Goal: Transaction & Acquisition: Purchase product/service

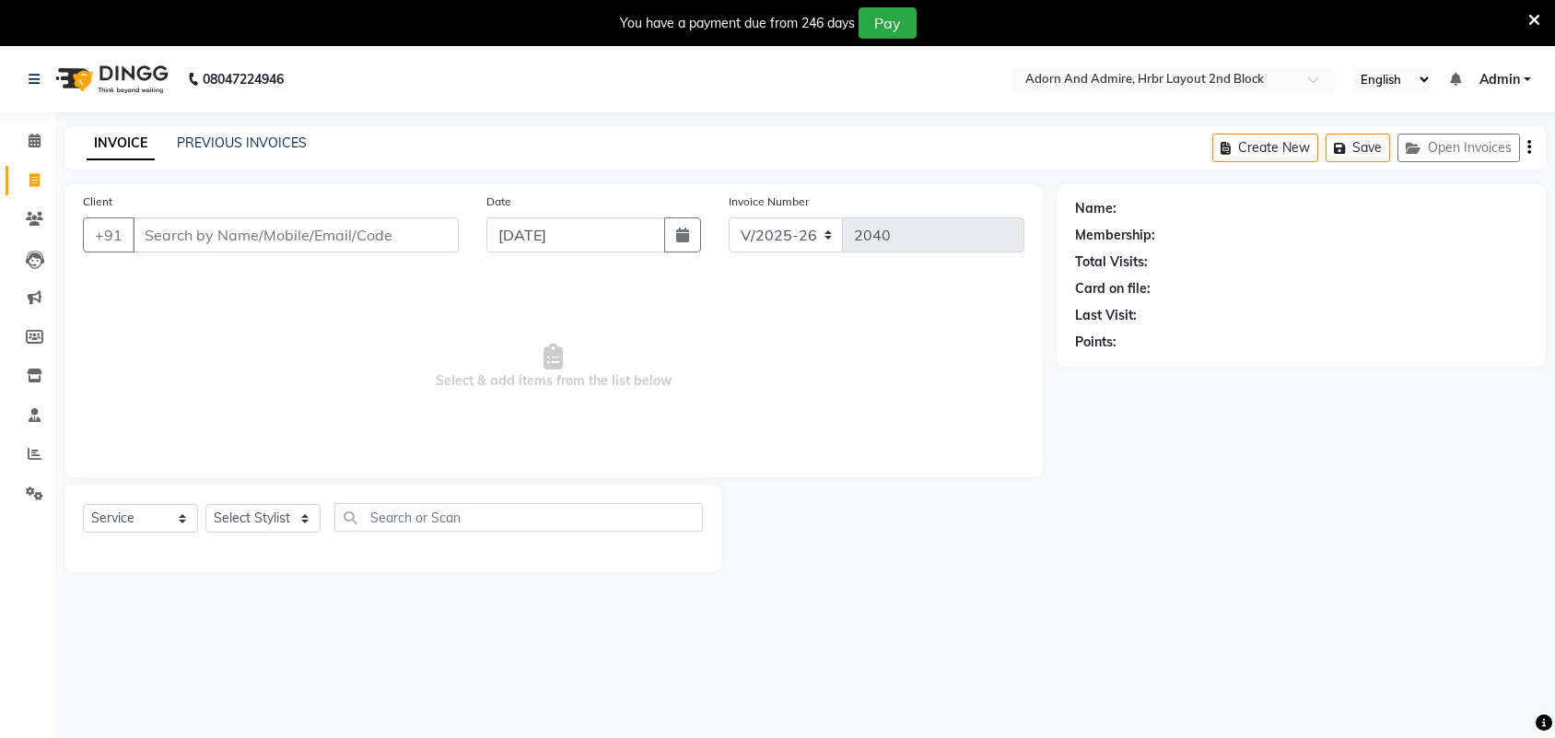
select select "7203"
select select "service"
click at [1465, 150] on button "Open Invoices" at bounding box center [1458, 148] width 123 height 29
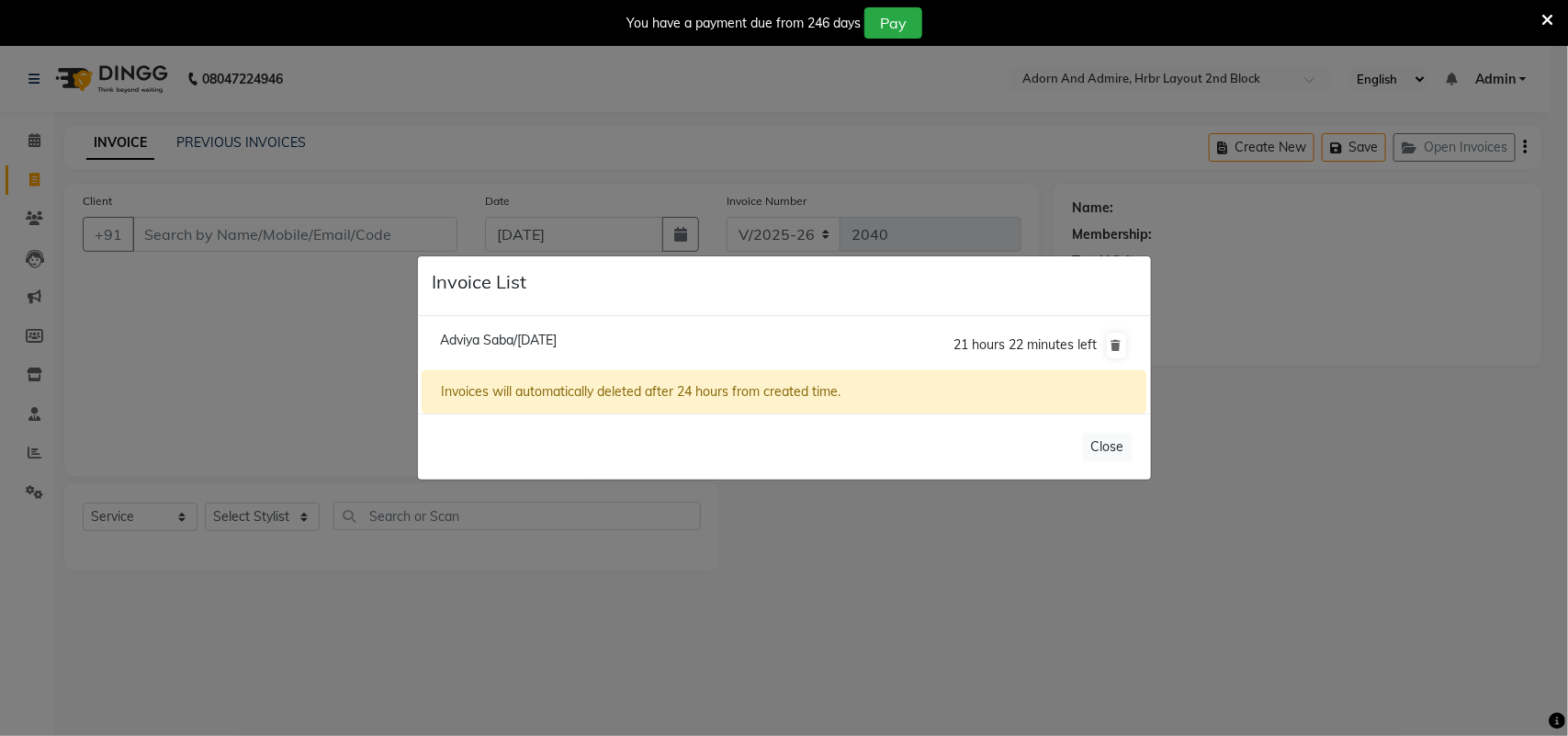
click at [492, 342] on span "Adviya Saba/[DATE]" at bounding box center [498, 340] width 117 height 17
type input "8123530636"
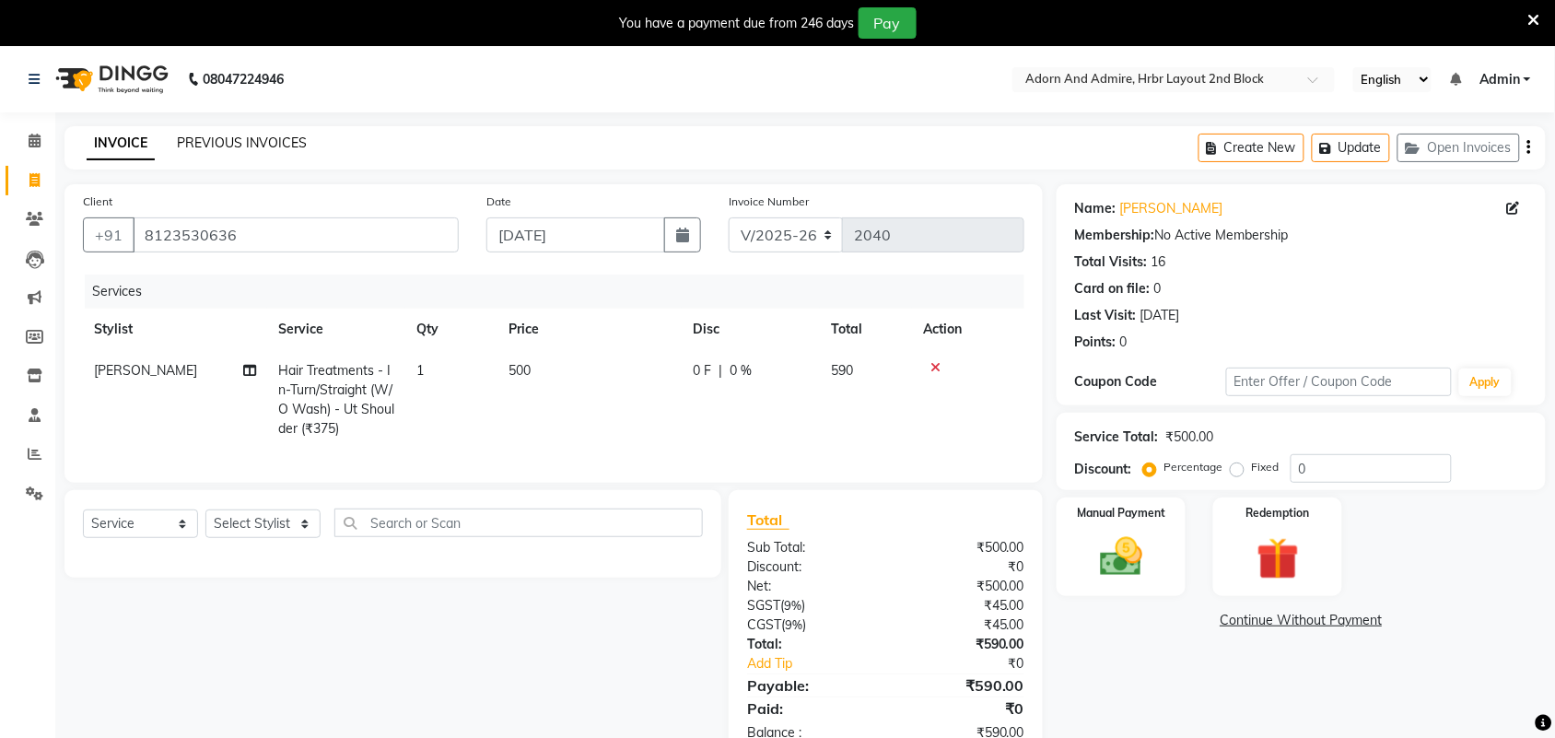
click at [267, 131] on div "INVOICE PREVIOUS INVOICES Create New Update Open Invoices" at bounding box center [804, 147] width 1481 height 43
click at [268, 136] on link "PREVIOUS INVOICES" at bounding box center [242, 142] width 130 height 17
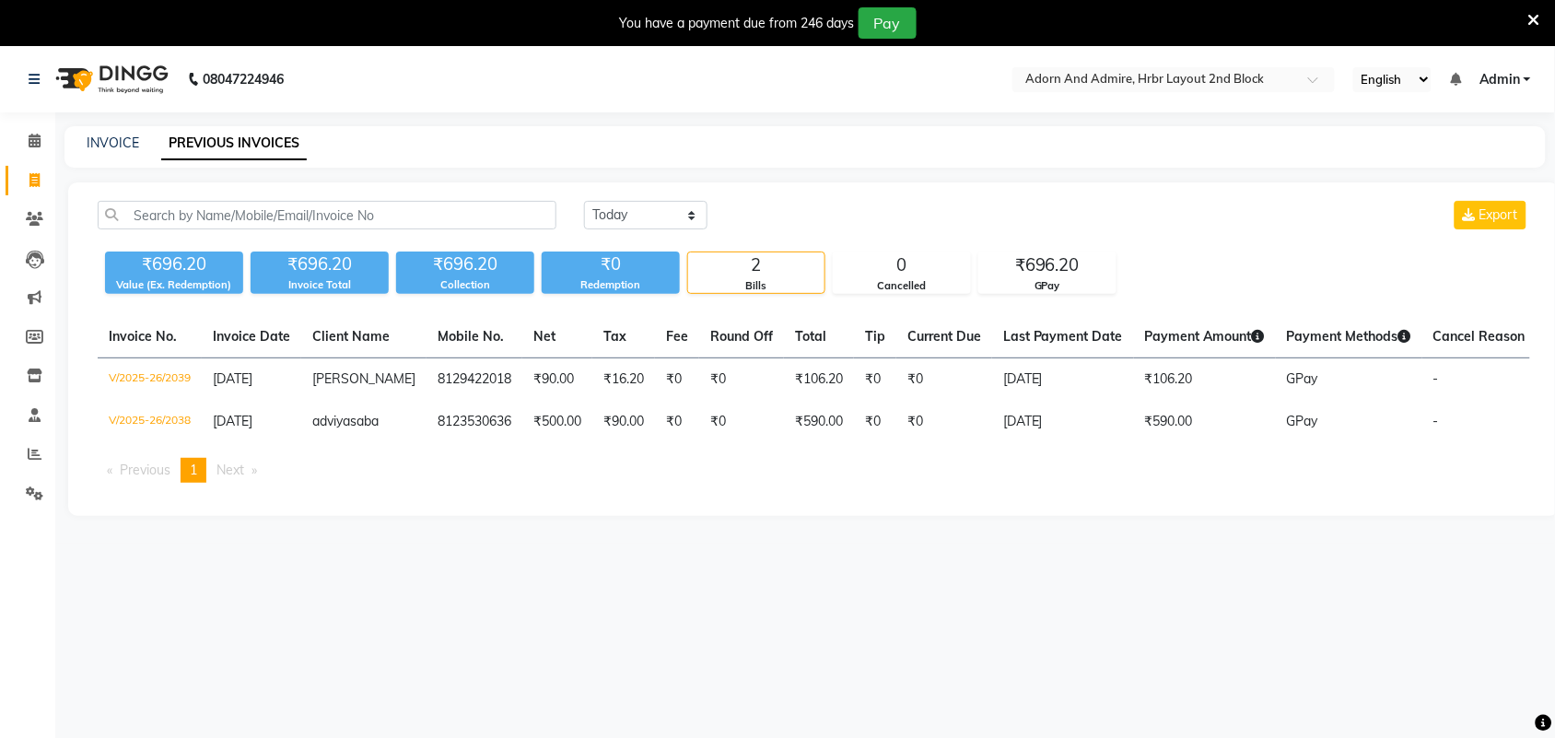
click at [1530, 19] on icon at bounding box center [1534, 20] width 12 height 17
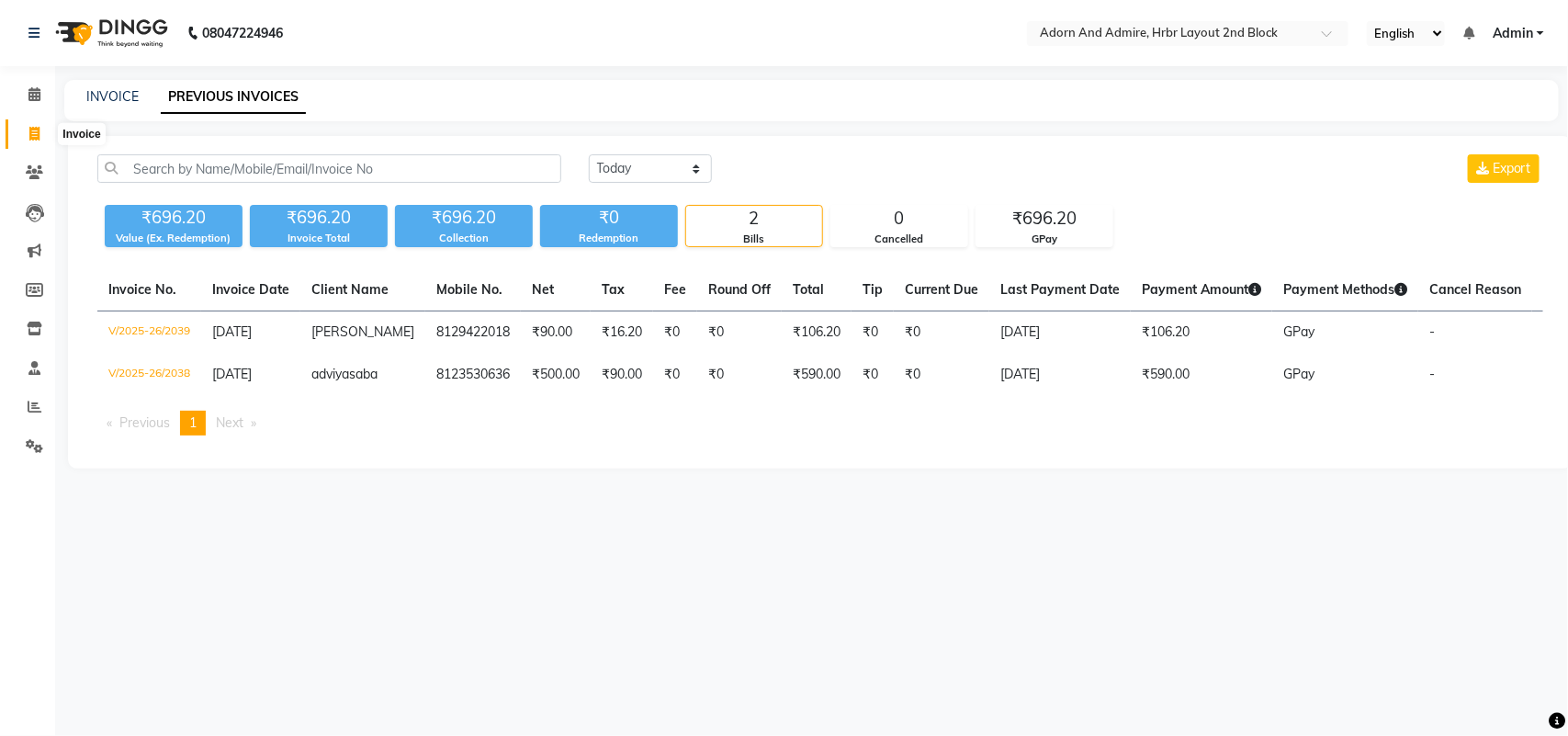
click at [35, 130] on icon at bounding box center [34, 134] width 10 height 14
select select "service"
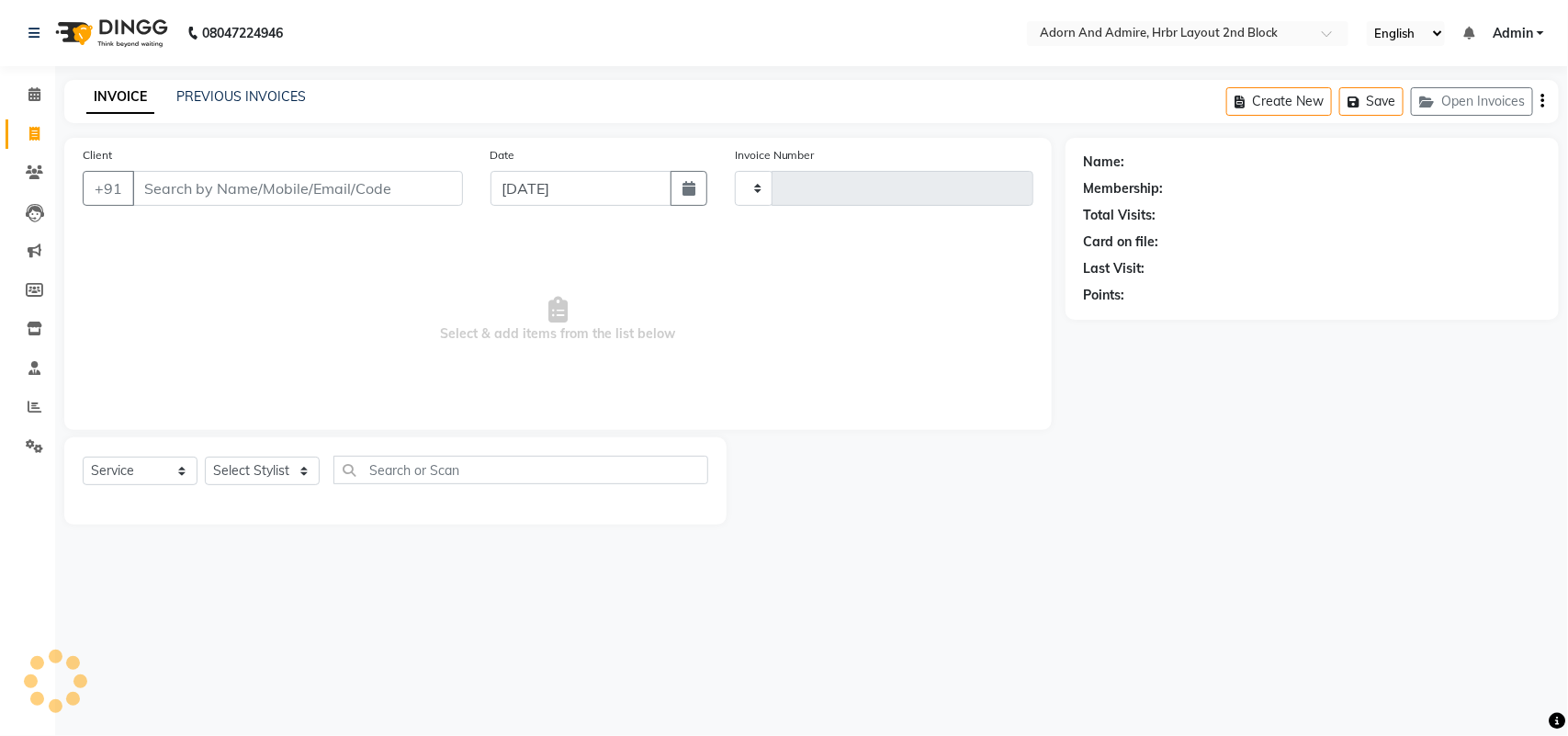
type input "2040"
select select "7203"
click at [1447, 103] on button "Open Invoices" at bounding box center [1472, 102] width 123 height 29
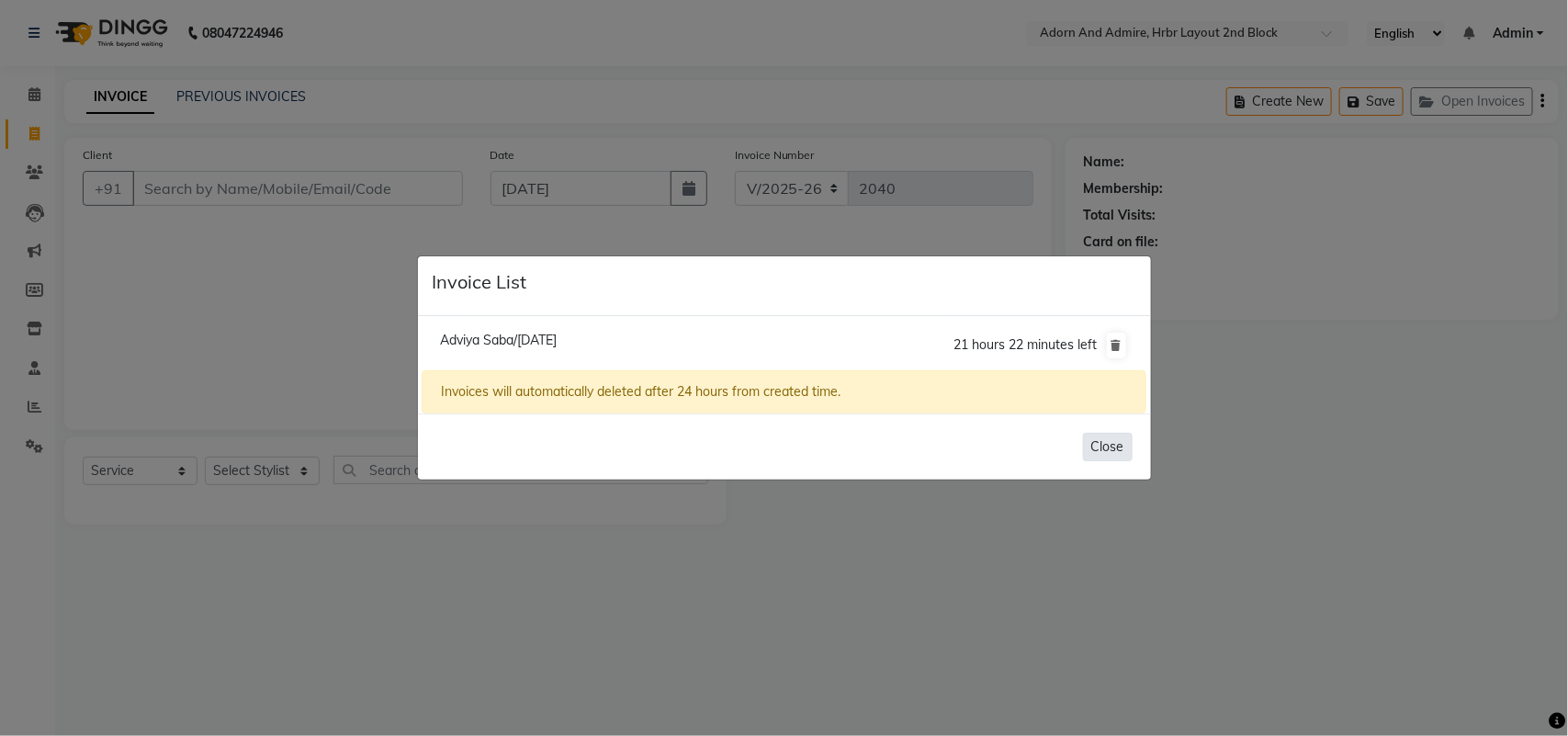
click at [1112, 455] on button "Close" at bounding box center [1108, 447] width 50 height 29
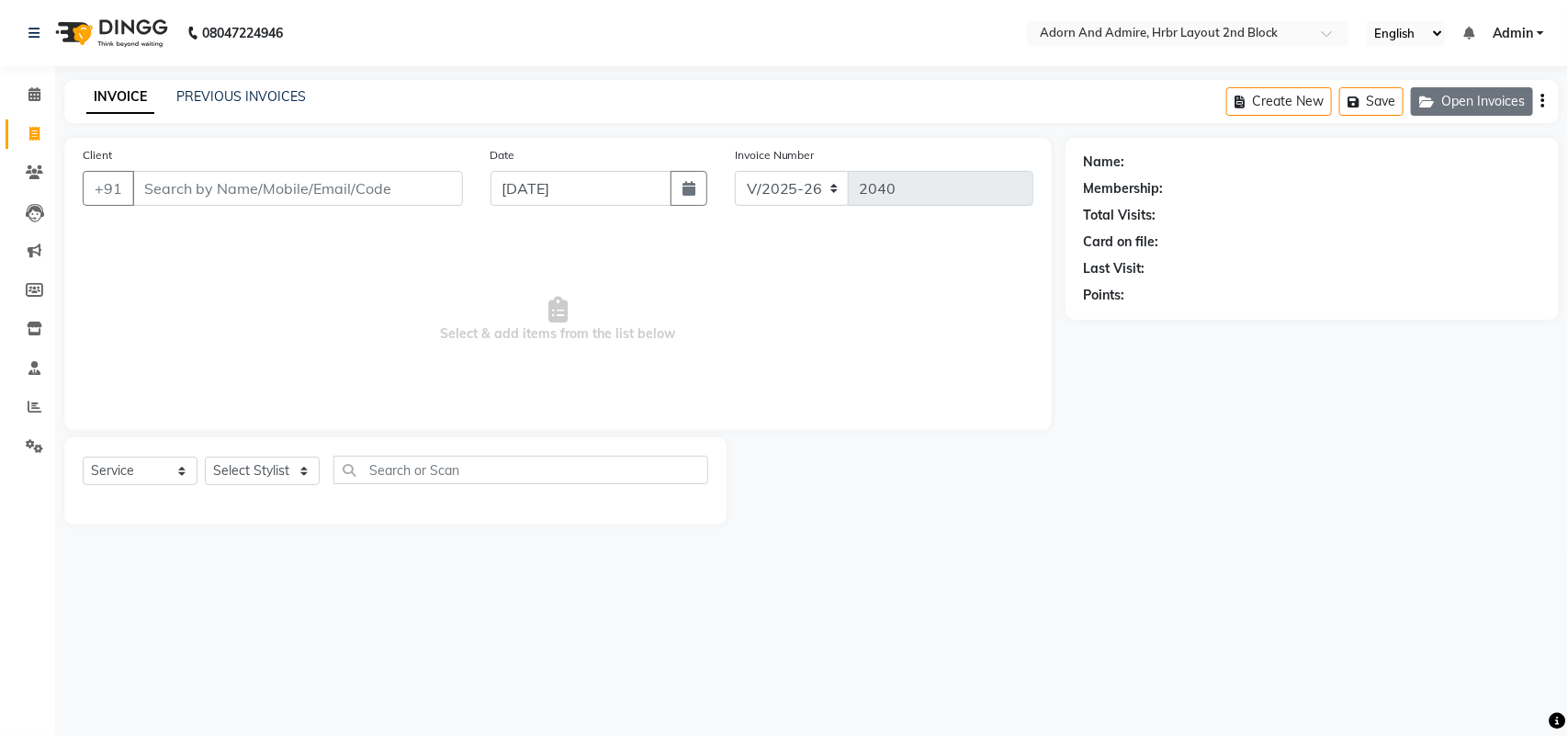
click at [1519, 99] on button "Open Invoices" at bounding box center [1472, 102] width 123 height 29
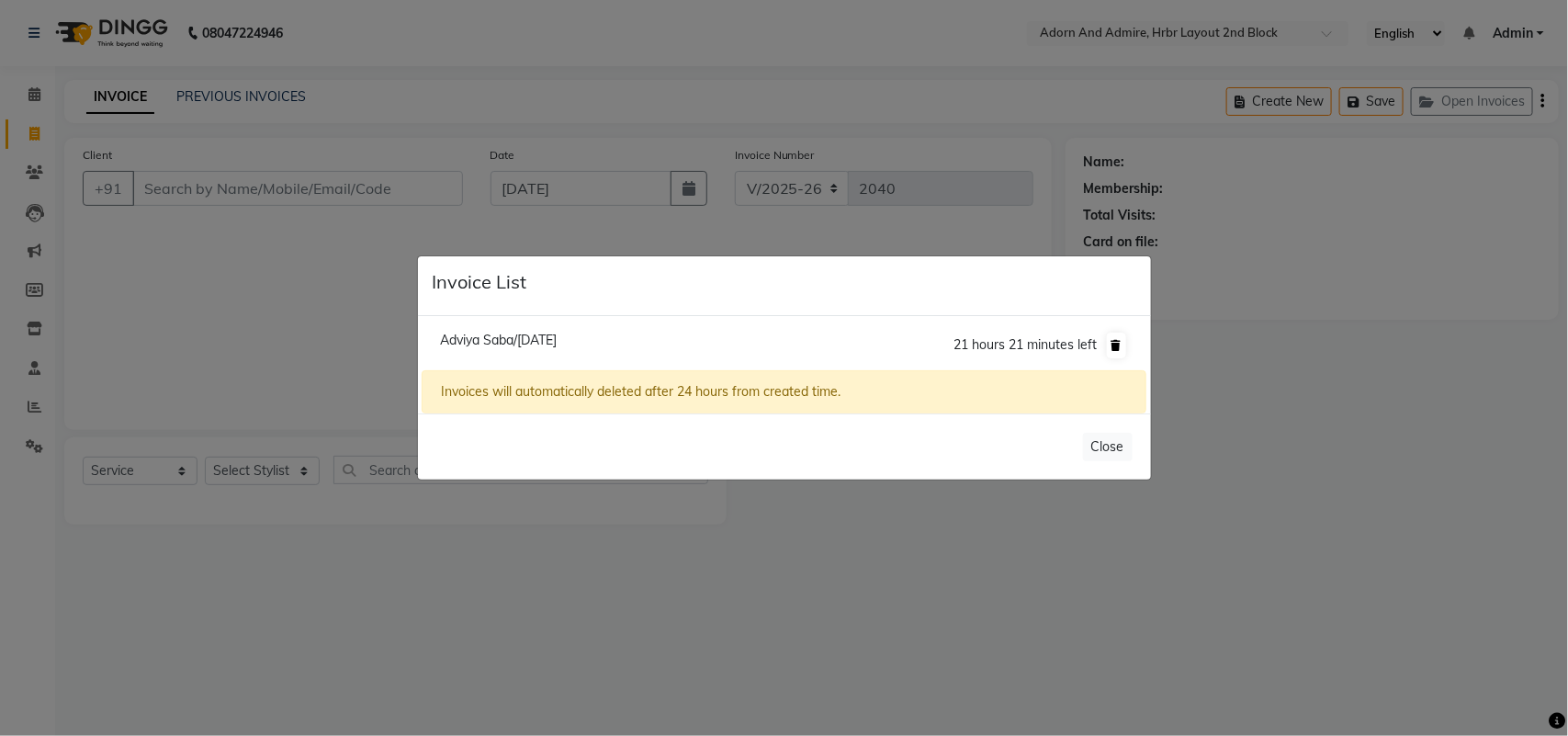
click at [1119, 343] on icon at bounding box center [1117, 345] width 10 height 11
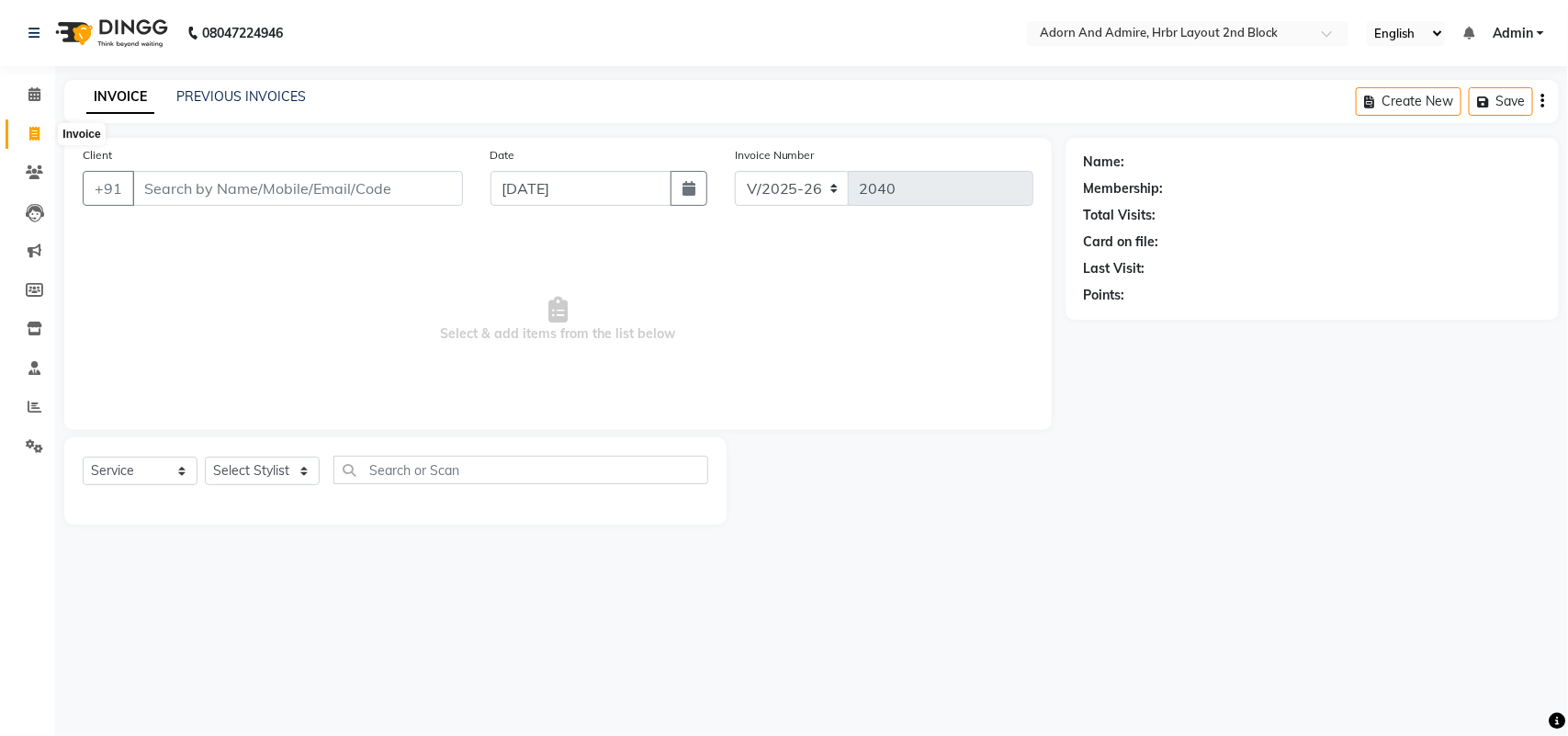
click at [1, 139] on li "Invoice" at bounding box center [27, 135] width 55 height 40
click at [44, 132] on span at bounding box center [34, 134] width 32 height 21
select select "service"
click at [40, 132] on span at bounding box center [34, 134] width 32 height 21
select select "service"
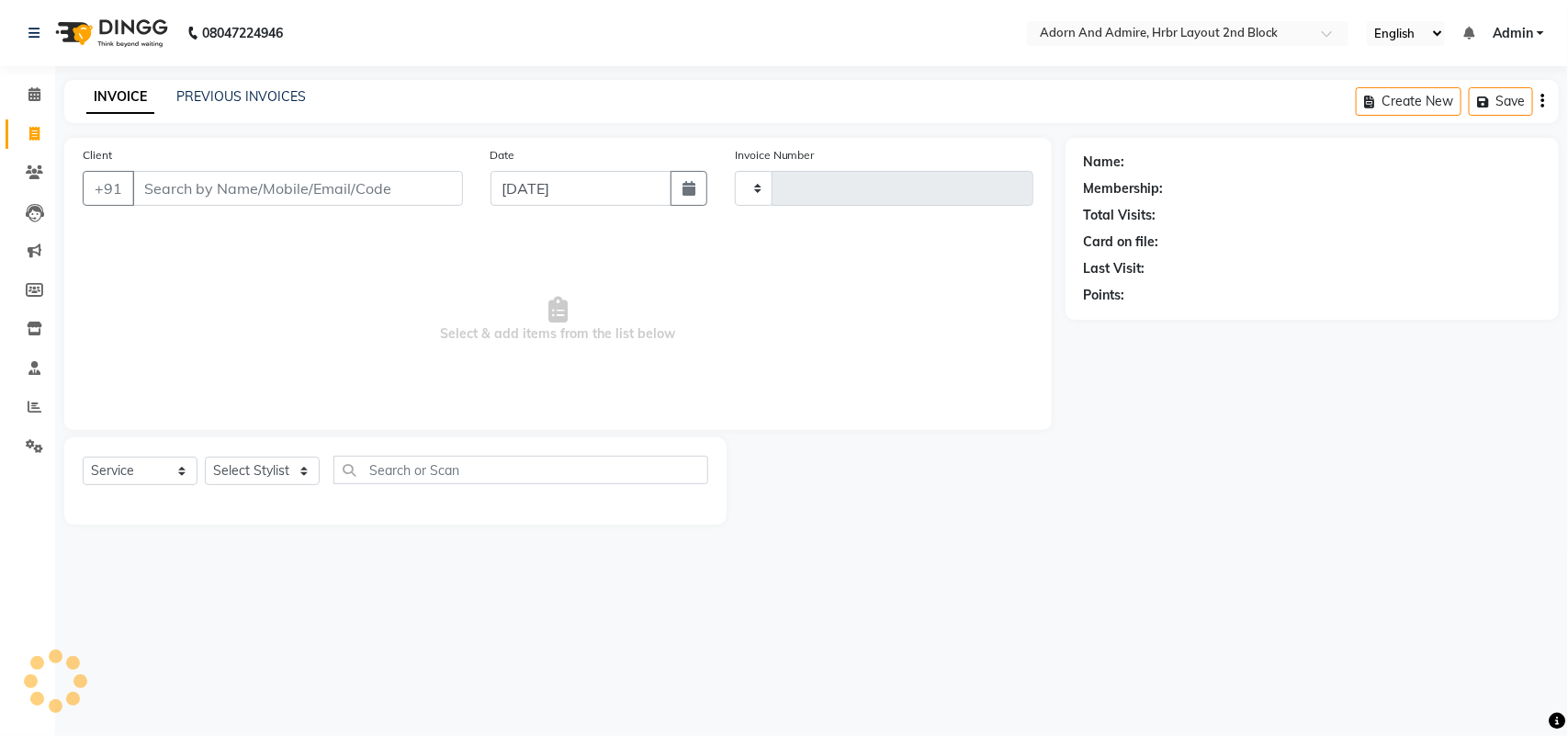
type input "2040"
select select "7203"
click at [249, 180] on input "Client" at bounding box center [298, 187] width 331 height 35
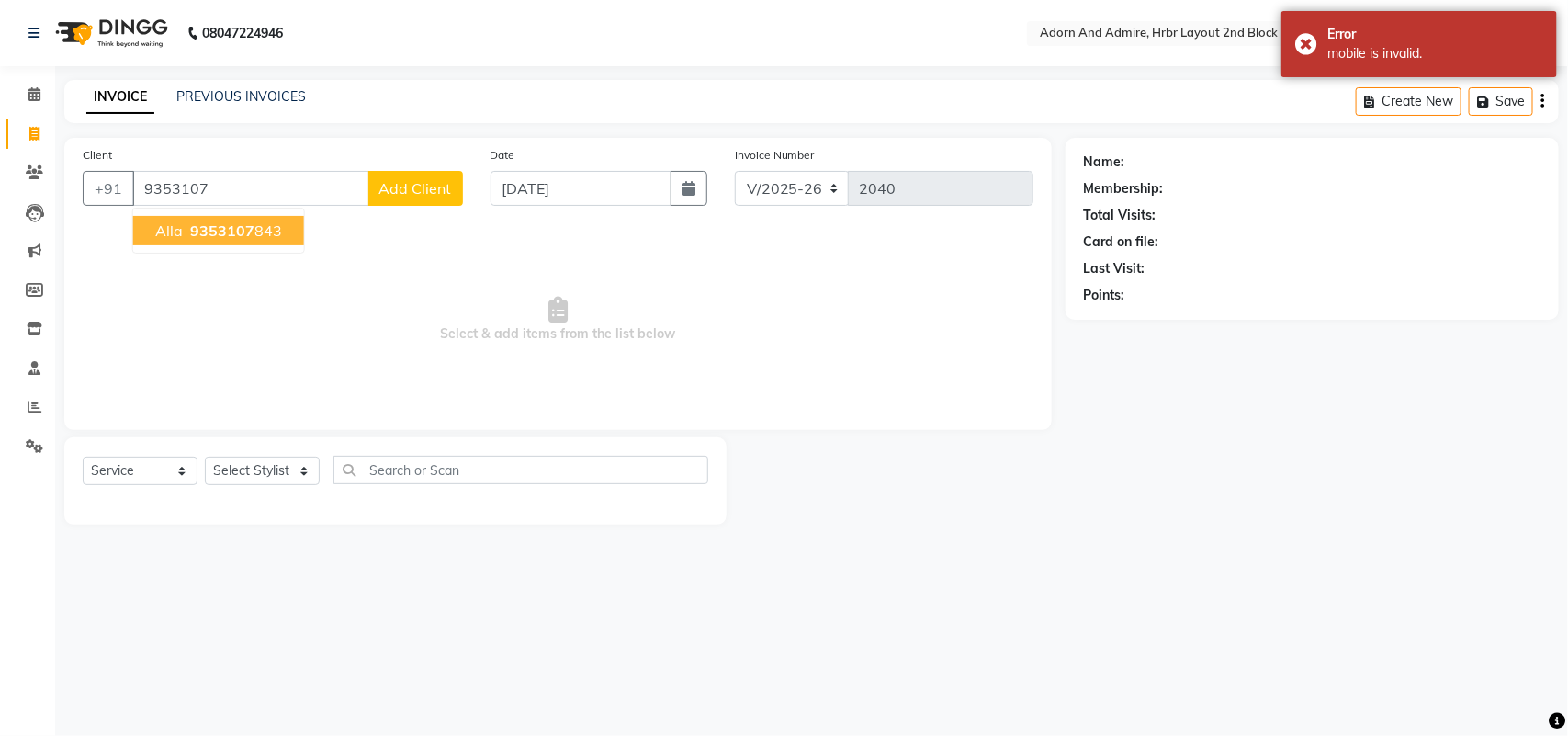
click at [244, 226] on span "9353107" at bounding box center [222, 230] width 64 height 18
type input "9353107843"
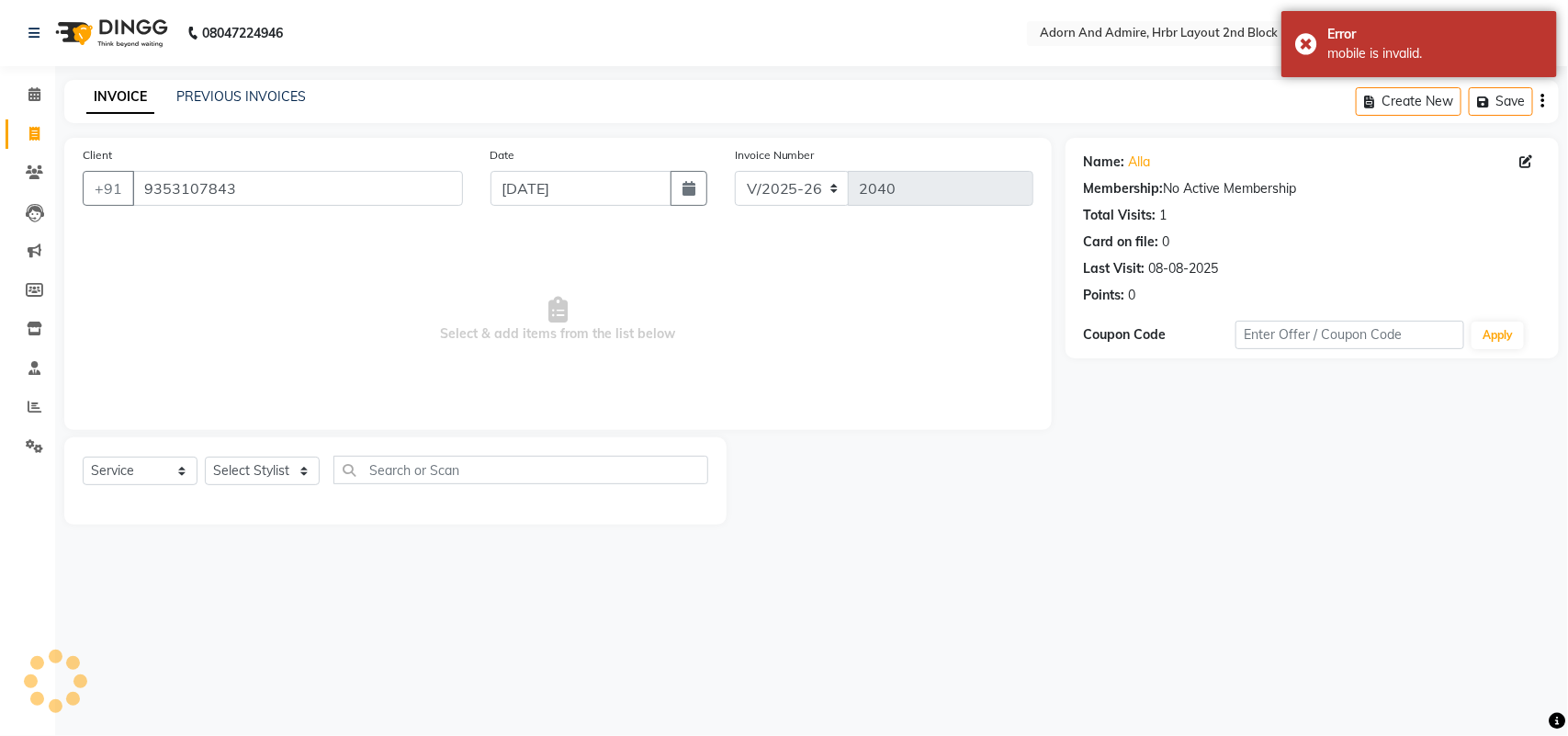
click at [229, 494] on div "Select Service Product Membership Package Voucher Prepaid Gift Card Select Styl…" at bounding box center [395, 477] width 625 height 43
click at [237, 474] on select "Select Stylist ajay [PERSON_NAME] [PERSON_NAME] [PERSON_NAME] [PERSON_NAME] [PE…" at bounding box center [261, 471] width 115 height 29
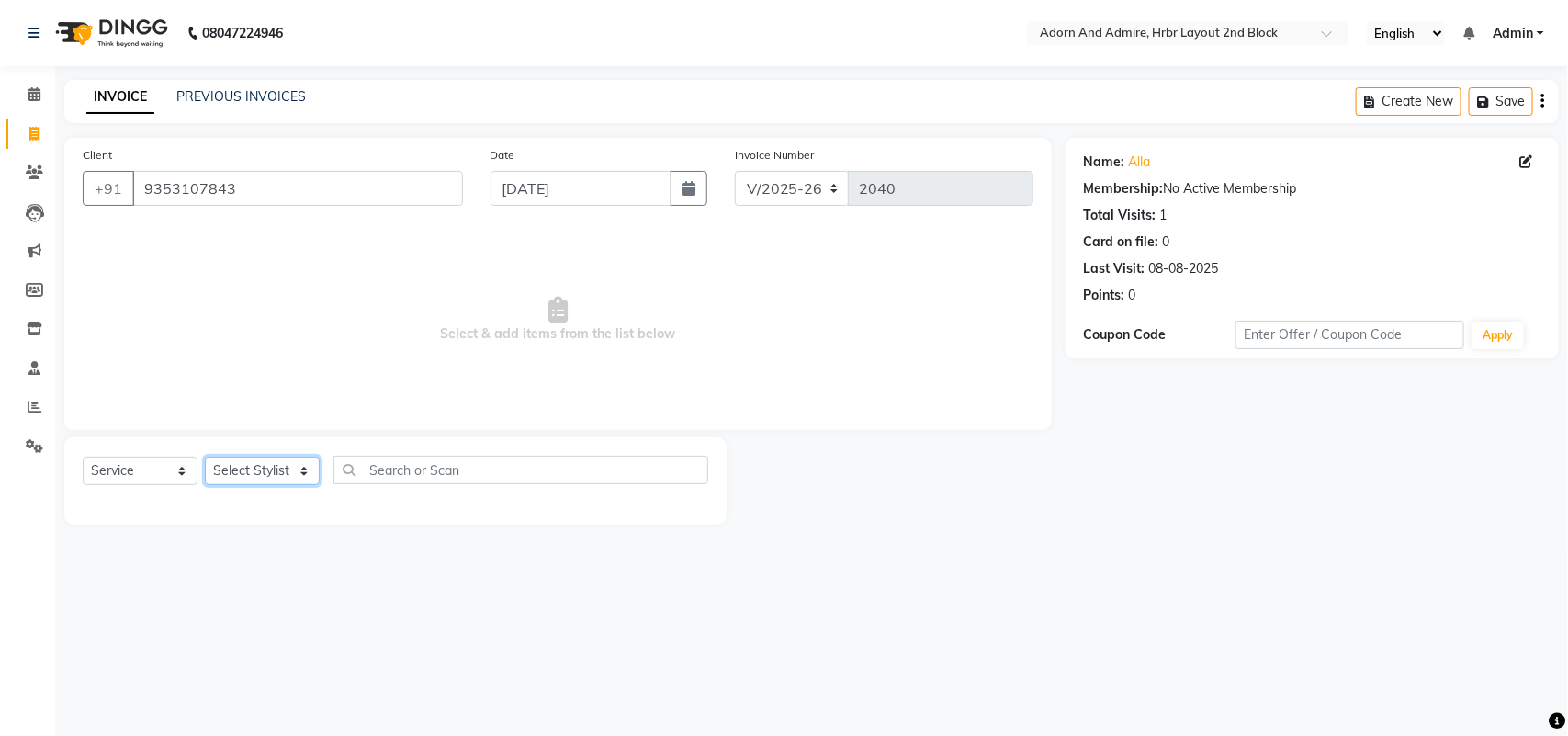
select select "61721"
click at [204, 457] on select "Select Stylist ajay [PERSON_NAME] [PERSON_NAME] [PERSON_NAME] [PERSON_NAME] [PE…" at bounding box center [261, 471] width 115 height 29
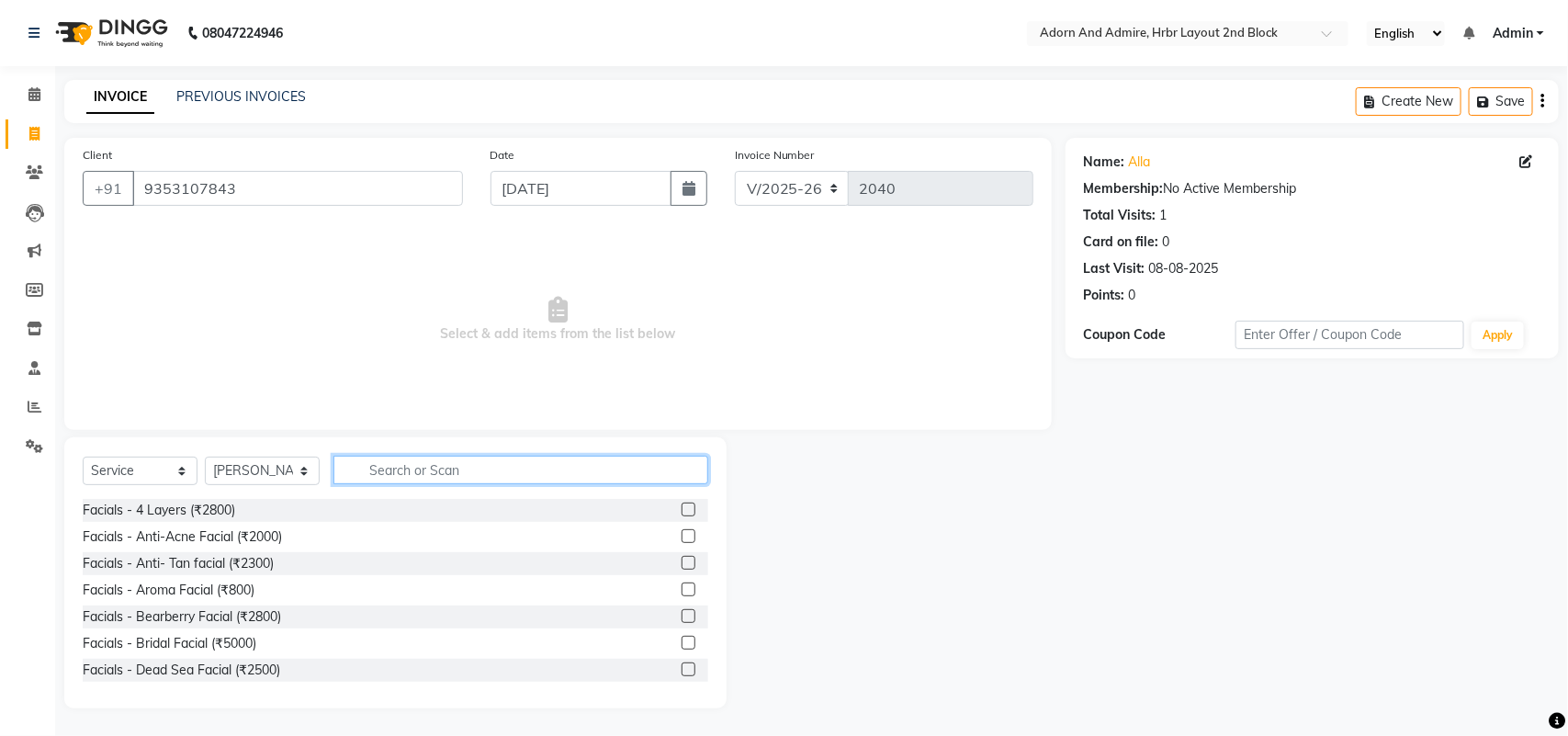
click at [400, 461] on input "text" at bounding box center [521, 470] width 375 height 29
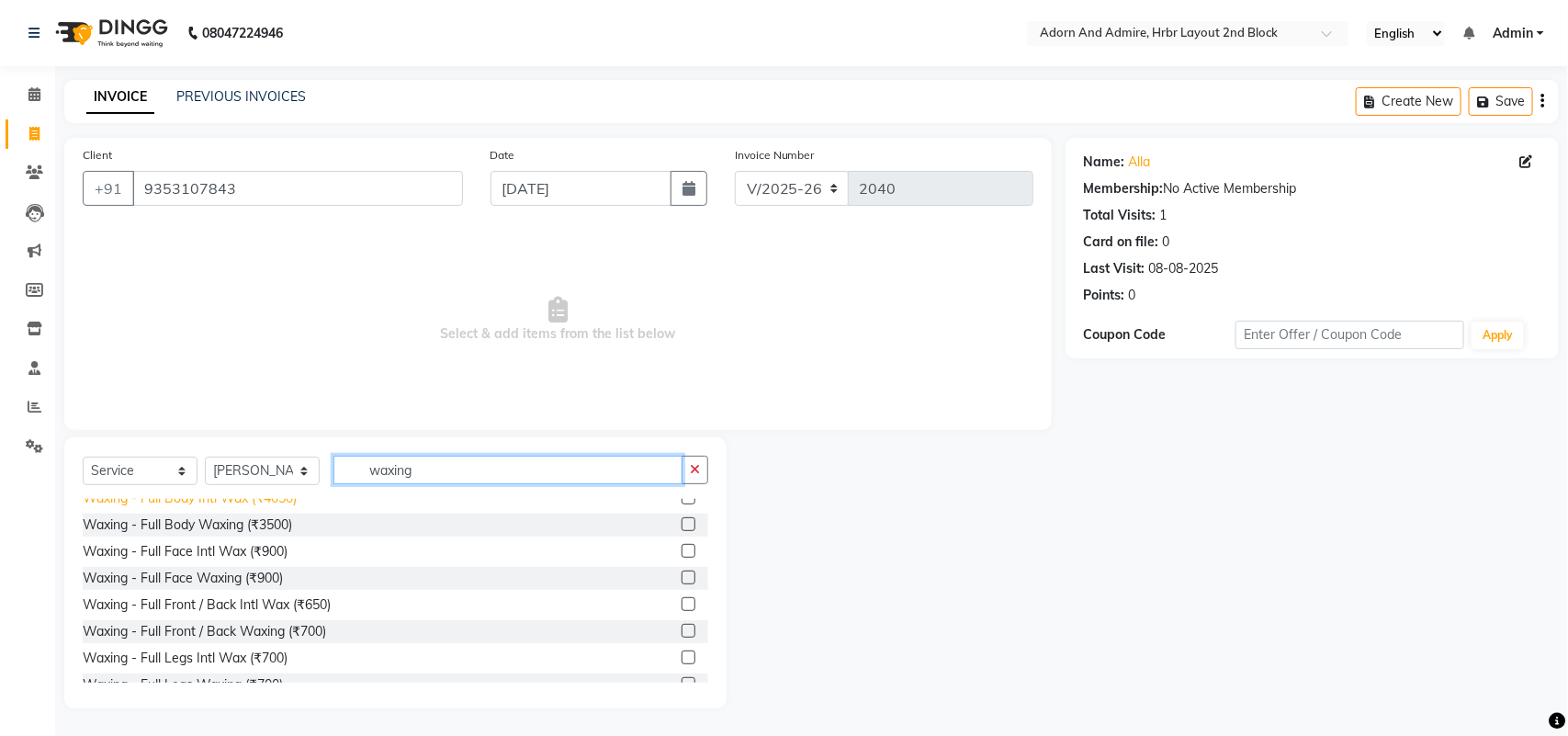
scroll to position [344, 0]
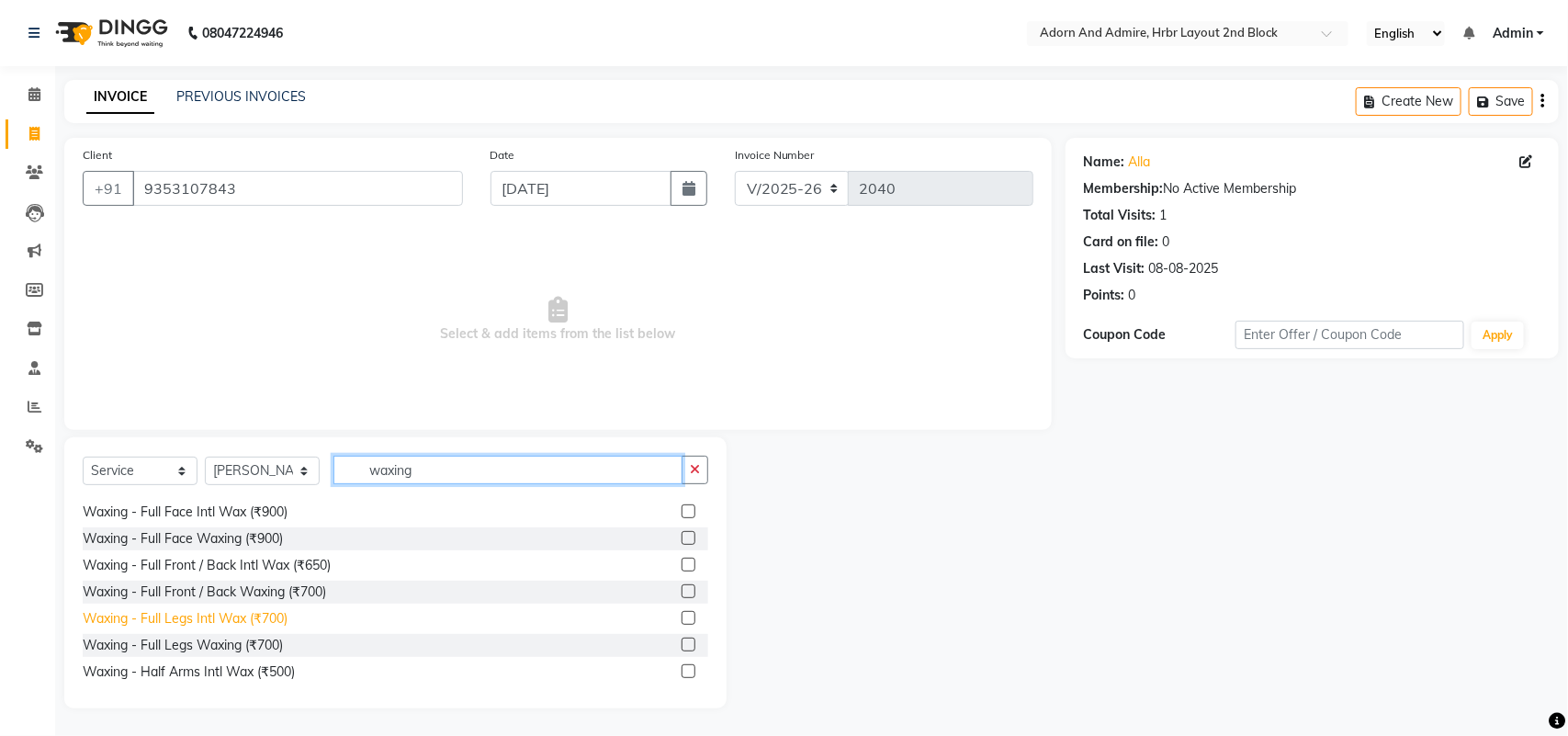
type input "waxing"
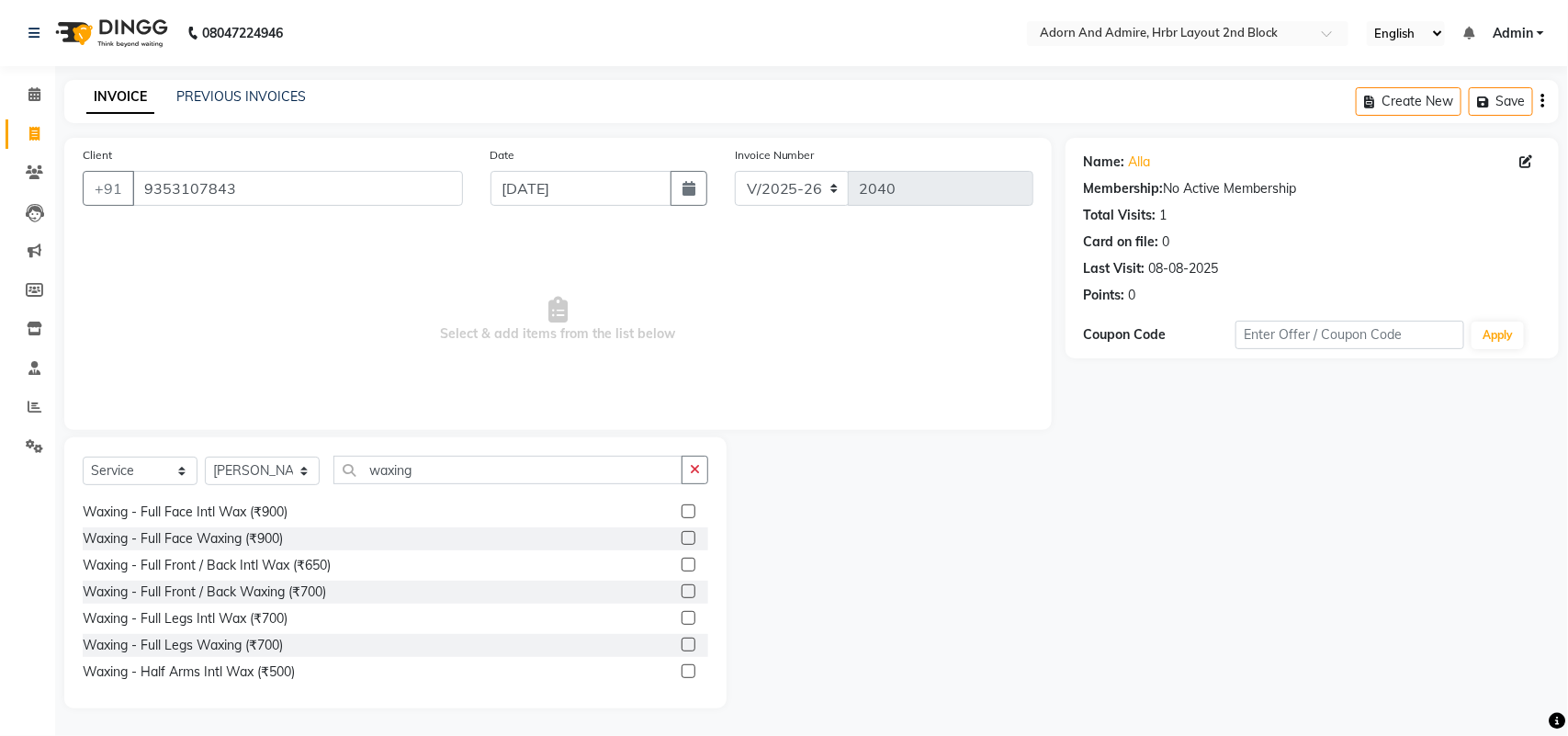
drag, startPoint x: 258, startPoint y: 623, endPoint x: 305, endPoint y: 623, distance: 47.0
click at [257, 623] on div "Waxing - Full Legs Intl Wax (₹700)" at bounding box center [185, 618] width 204 height 19
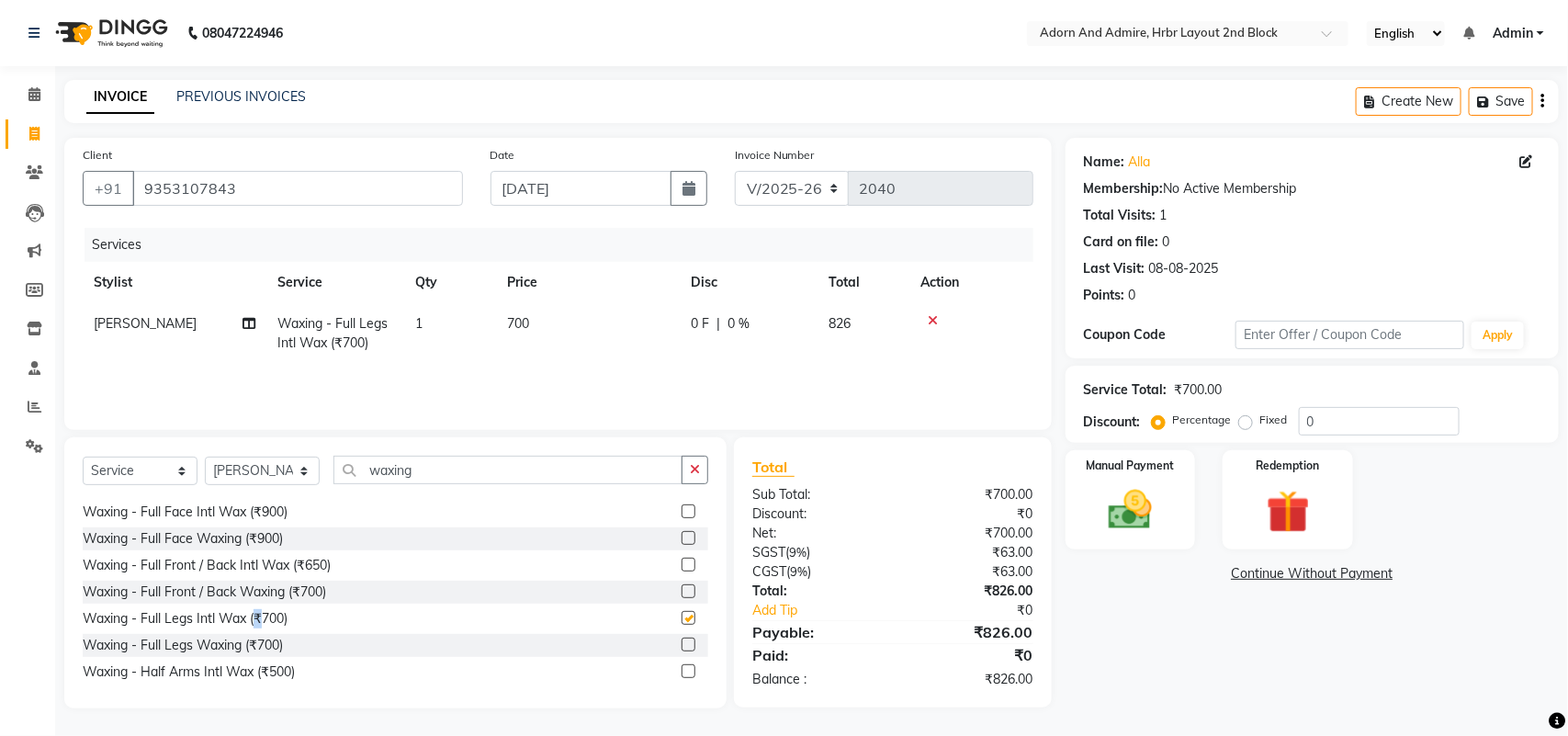
checkbox input "false"
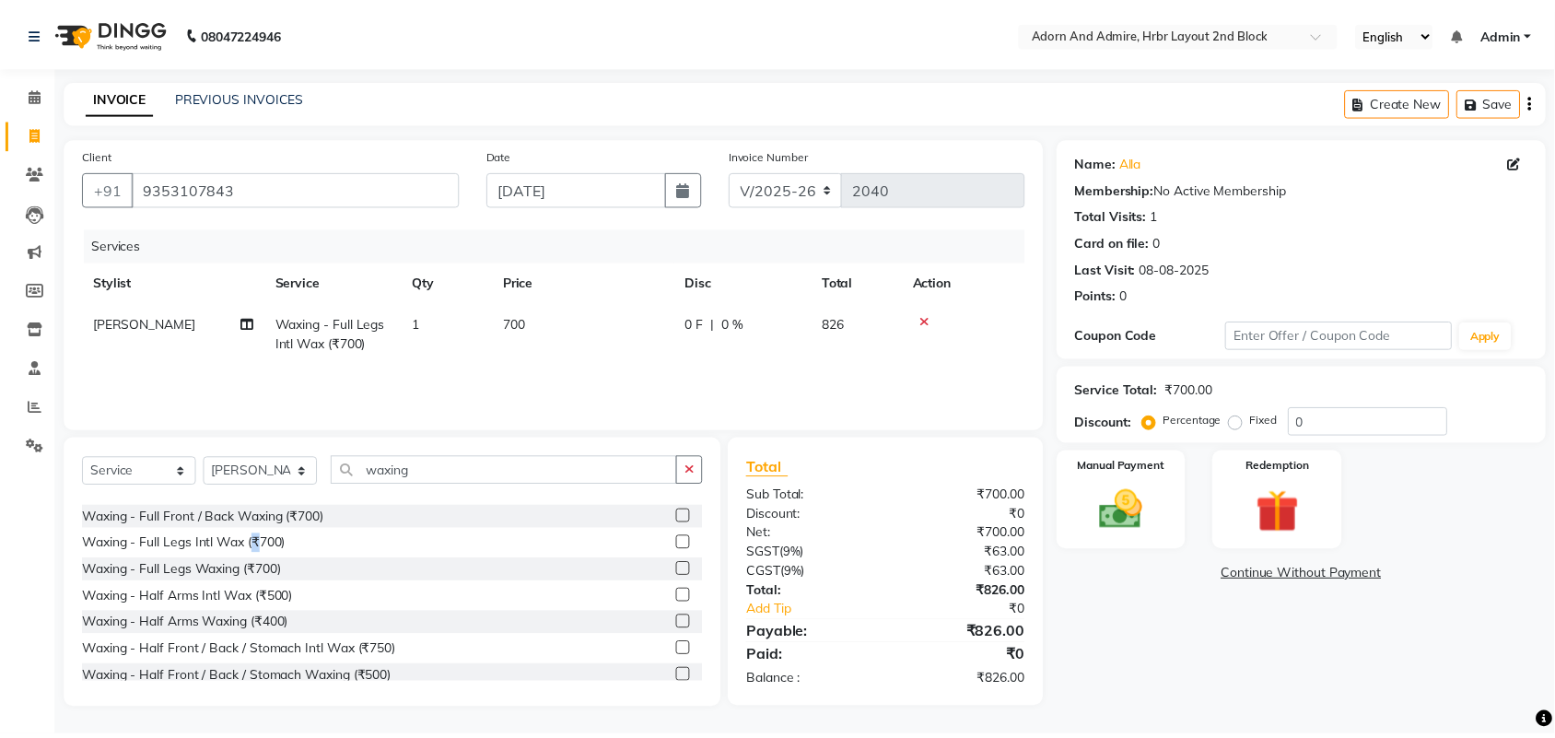
scroll to position [461, 0]
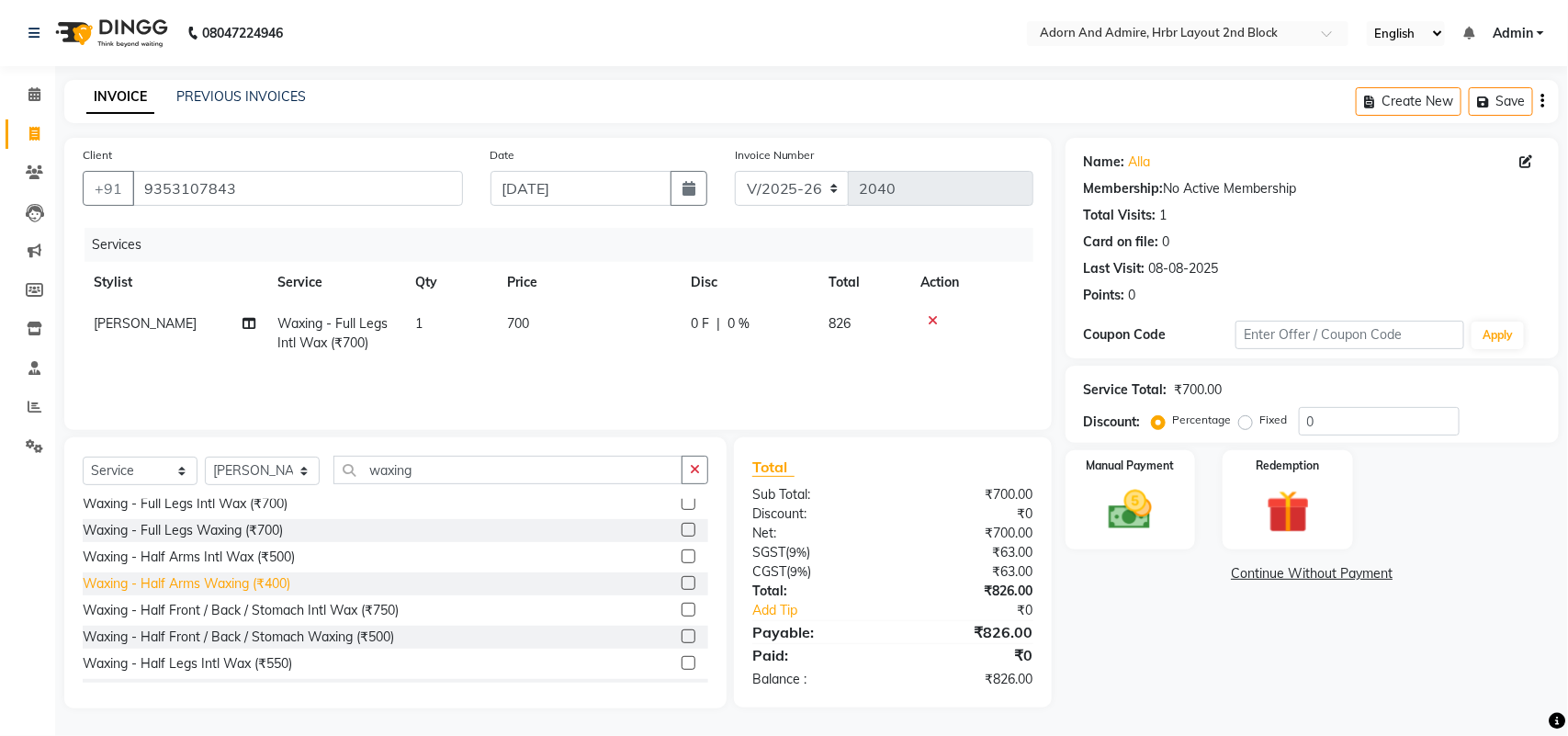
click at [218, 586] on div "Waxing - Half Arms Waxing (₹400)" at bounding box center [187, 583] width 207 height 19
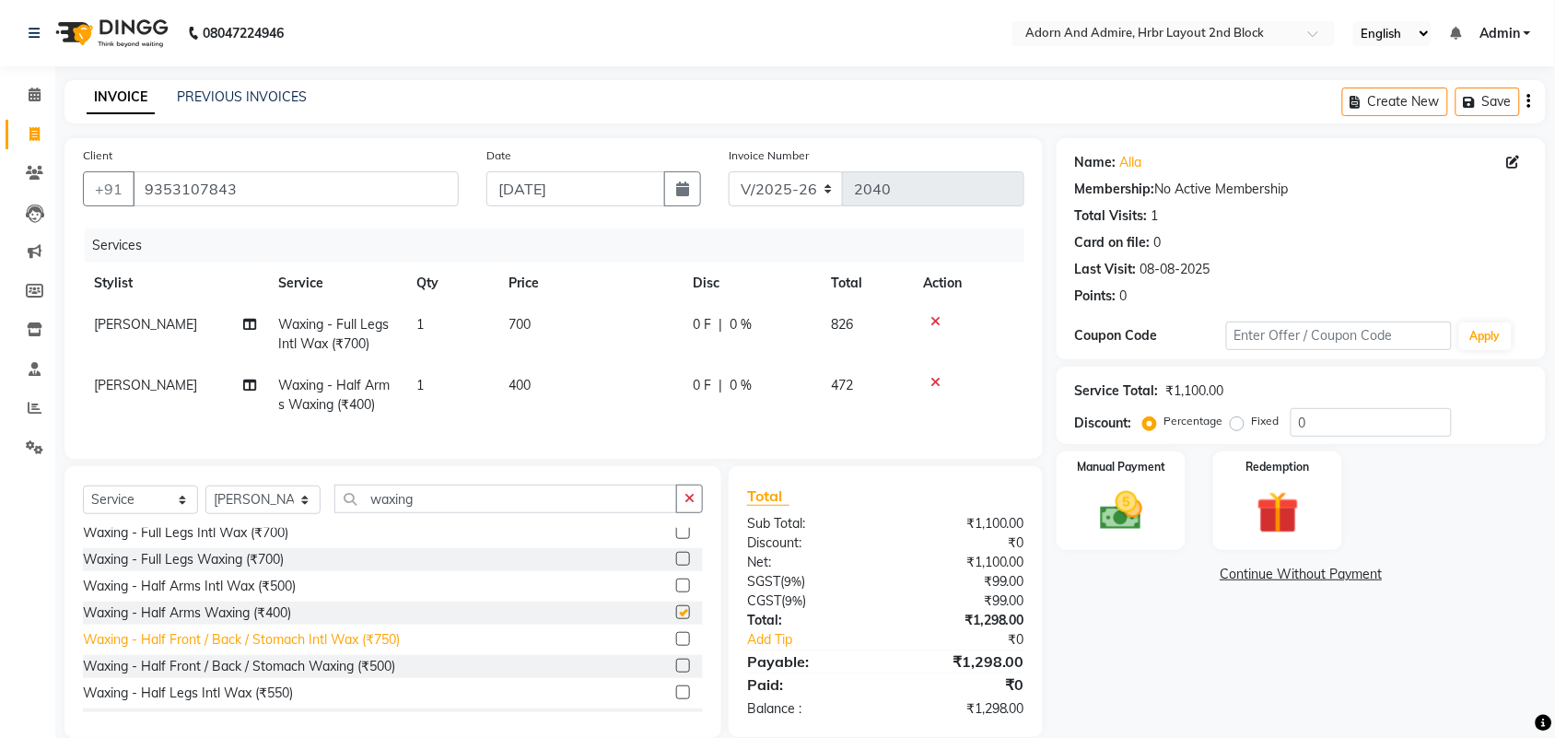
checkbox input "false"
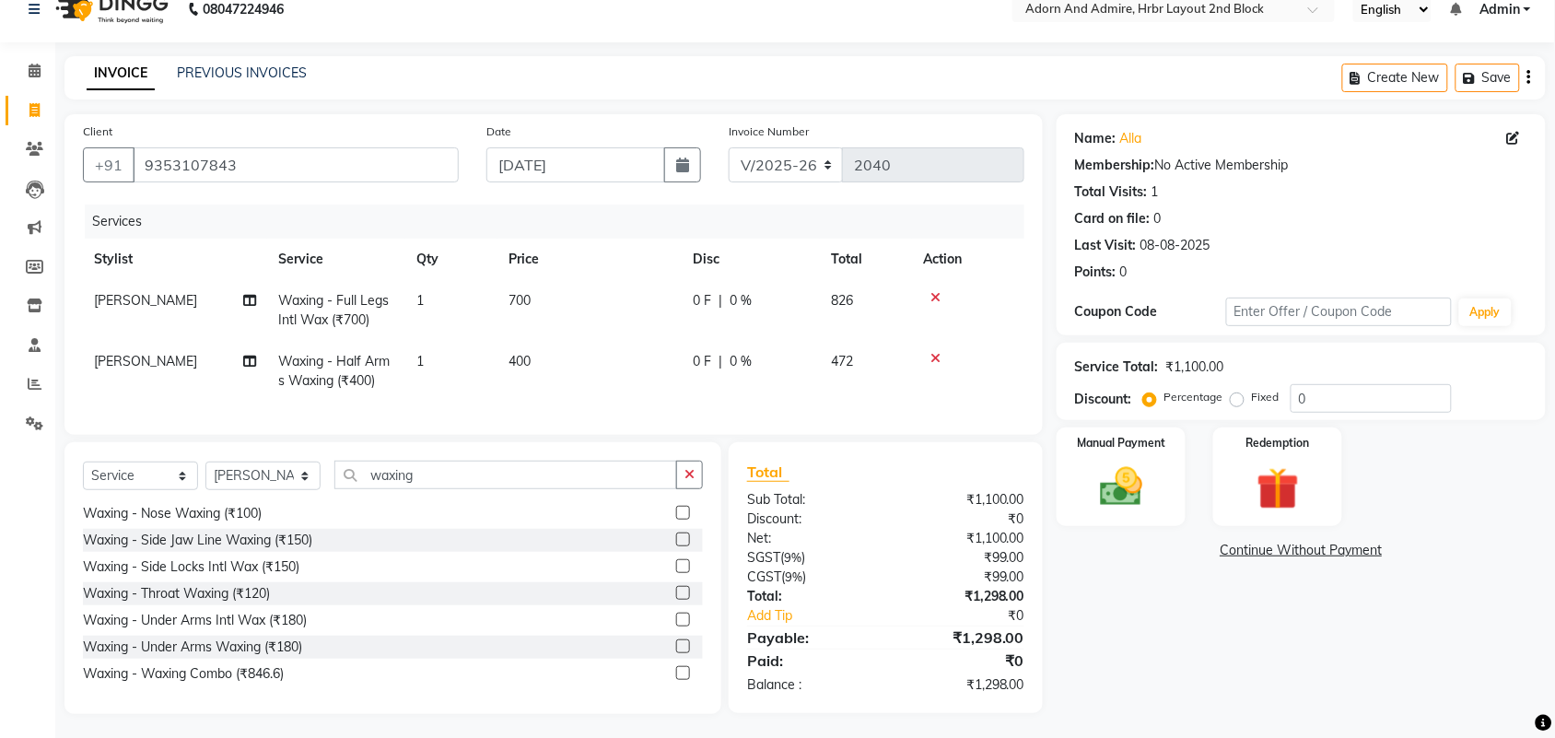
scroll to position [44, 0]
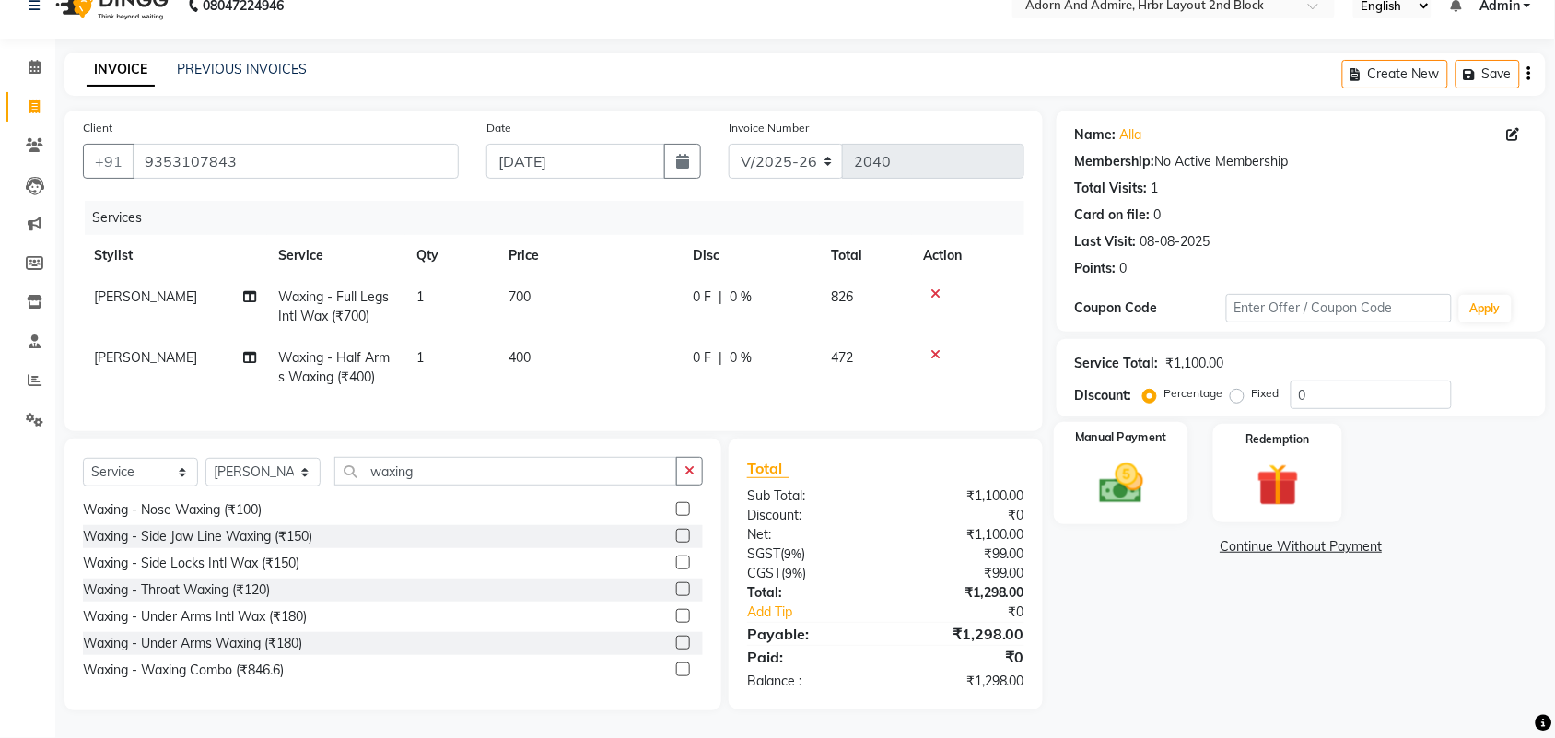
drag, startPoint x: 1122, startPoint y: 476, endPoint x: 1176, endPoint y: 490, distance: 56.1
click at [1124, 476] on img at bounding box center [1121, 483] width 72 height 51
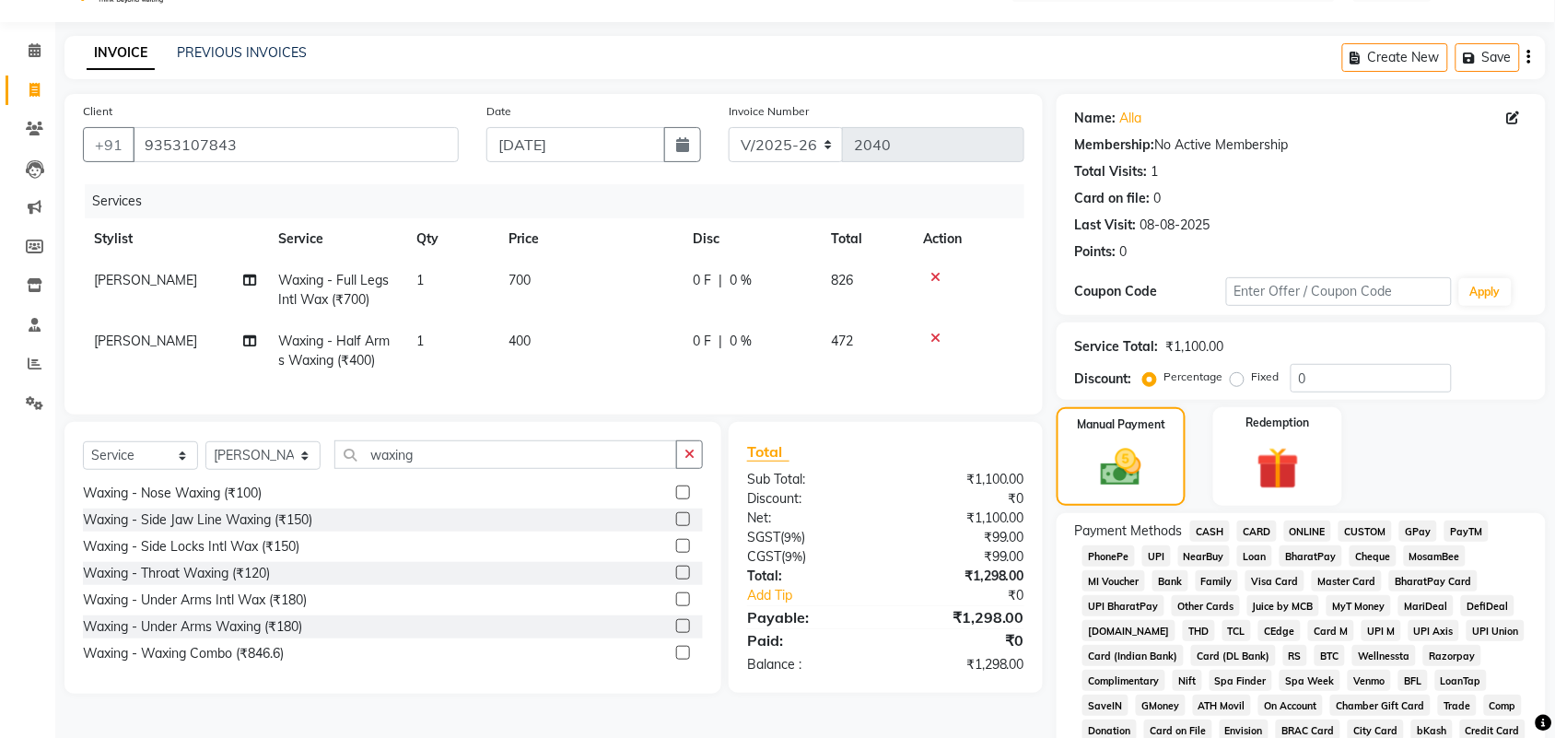
click at [1421, 527] on span "GPay" at bounding box center [1418, 530] width 38 height 21
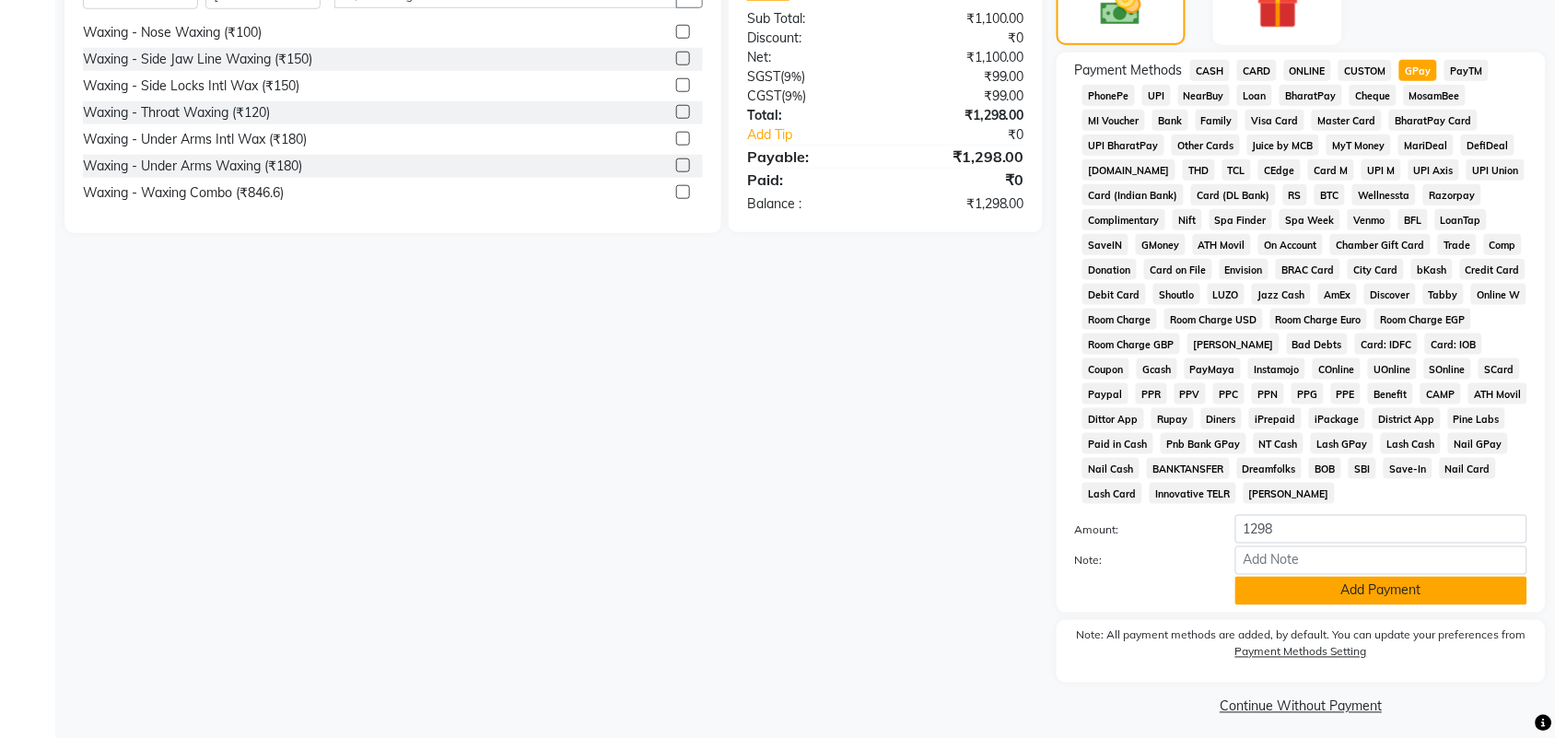
click at [1420, 588] on button "Add Payment" at bounding box center [1381, 591] width 292 height 29
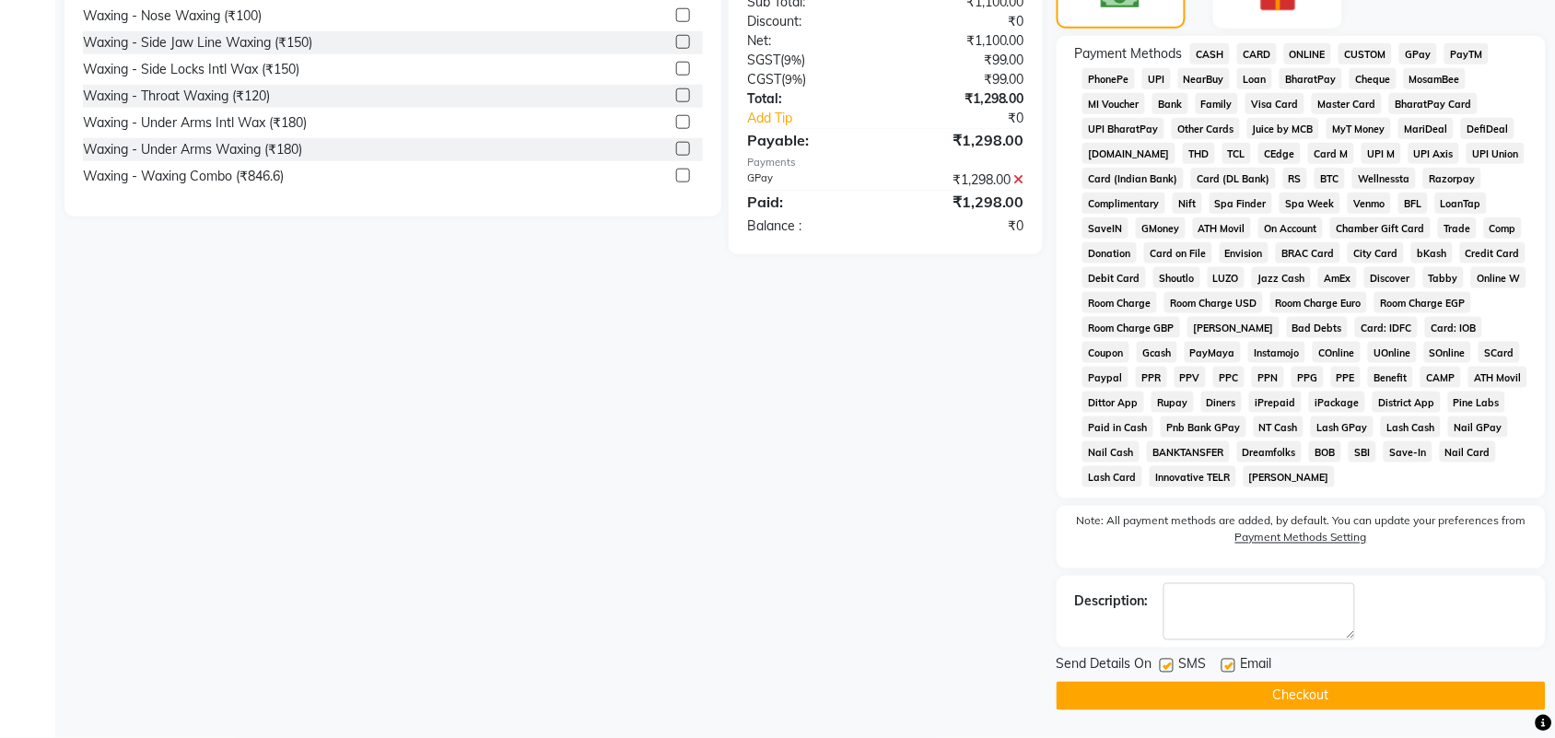
click at [1408, 698] on button "Checkout" at bounding box center [1301, 696] width 489 height 29
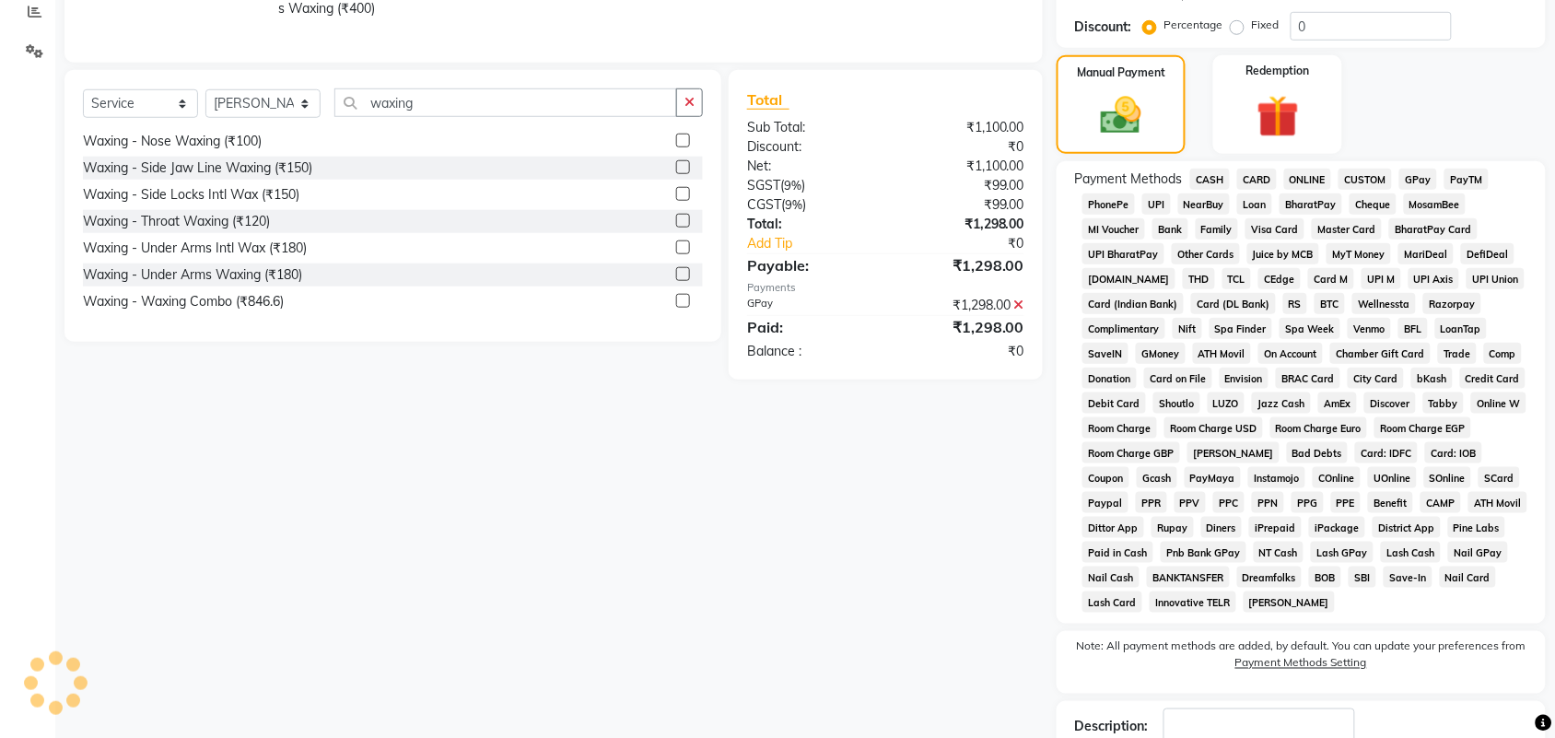
scroll to position [291, 0]
